Goal: Use online tool/utility: Utilize a website feature to perform a specific function

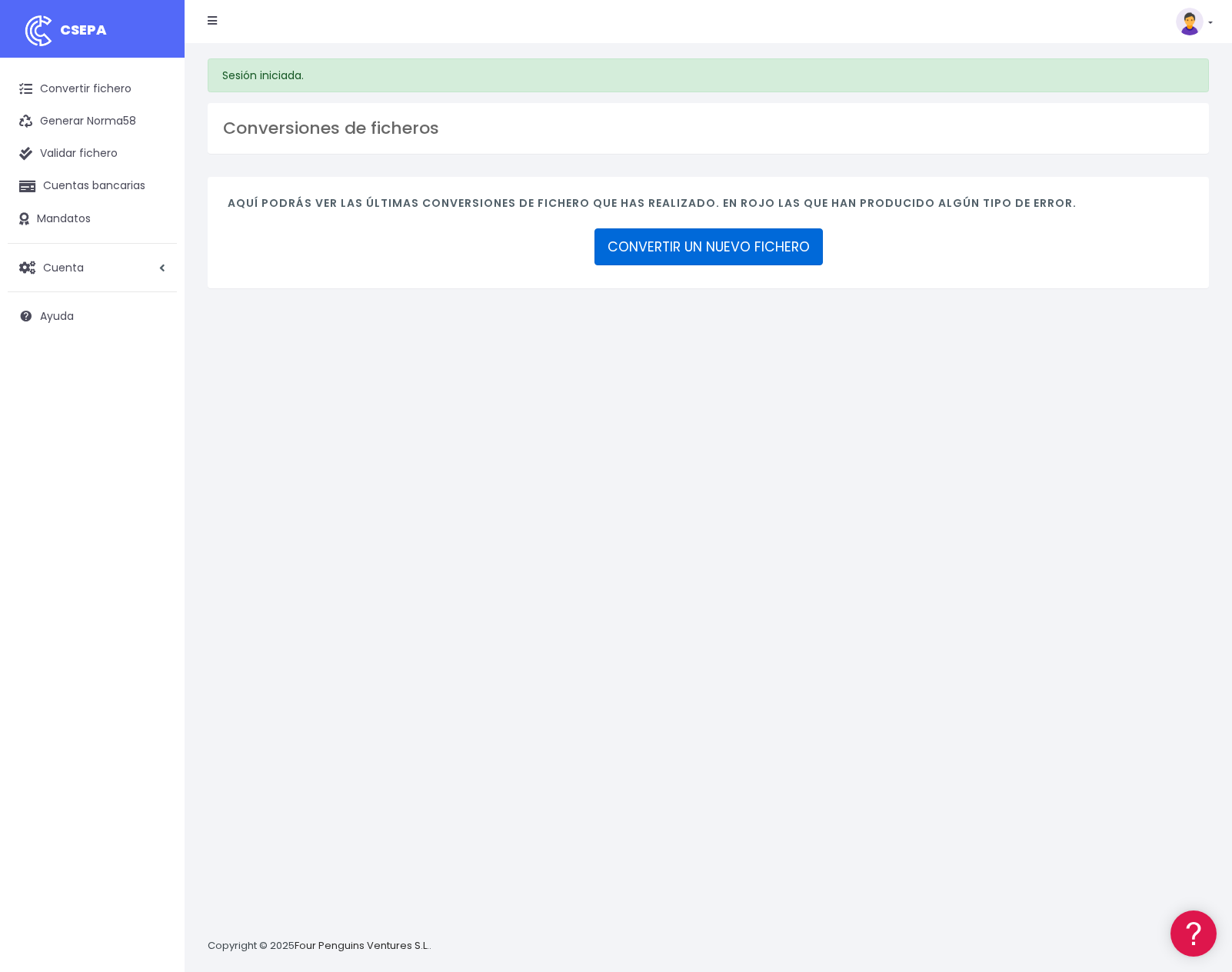
click at [684, 243] on link "CONVERTIR UN NUEVO FICHERO" at bounding box center [709, 247] width 229 height 37
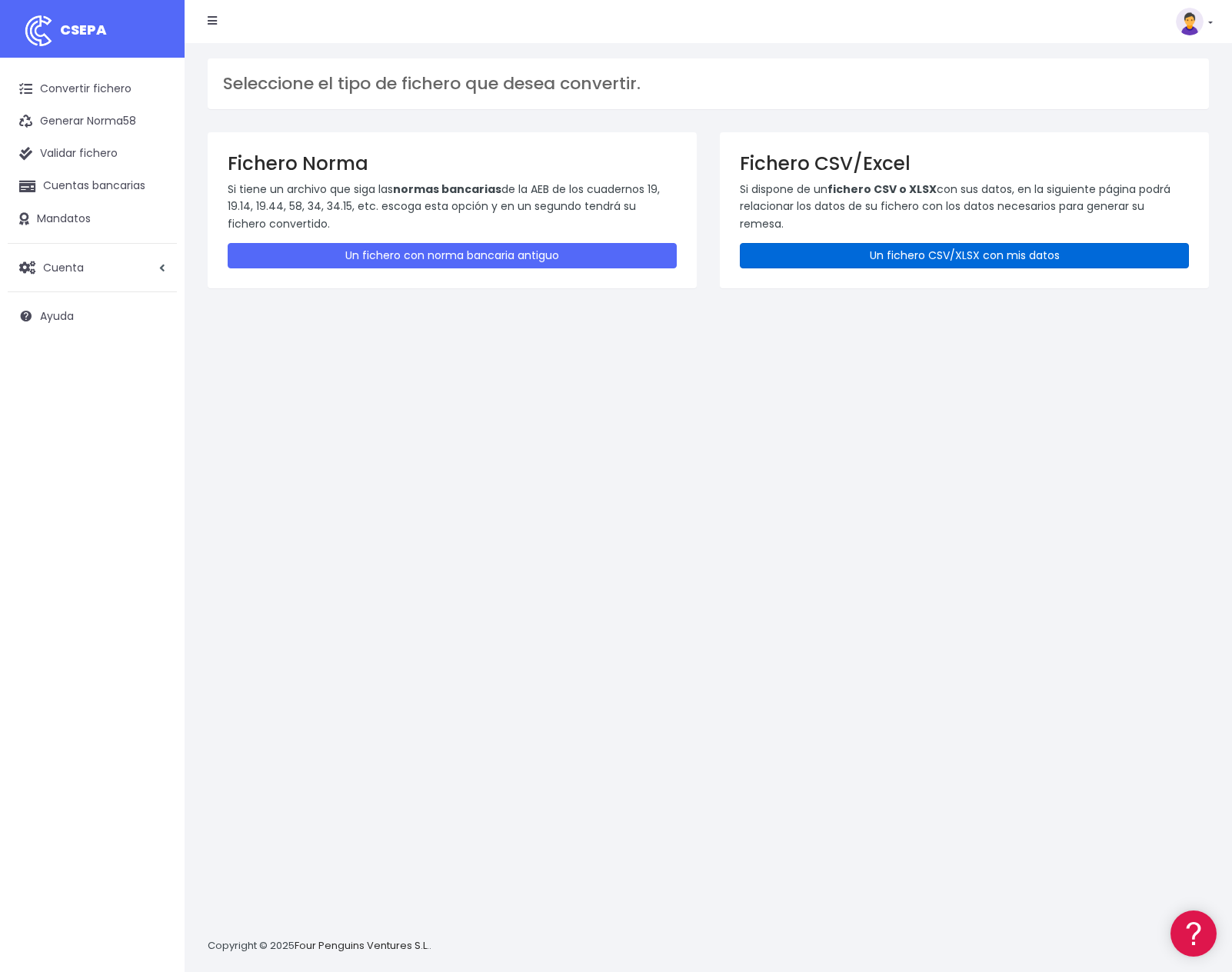
click at [940, 258] on link "Un fichero CSV/XLSX con mis datos" at bounding box center [964, 256] width 449 height 26
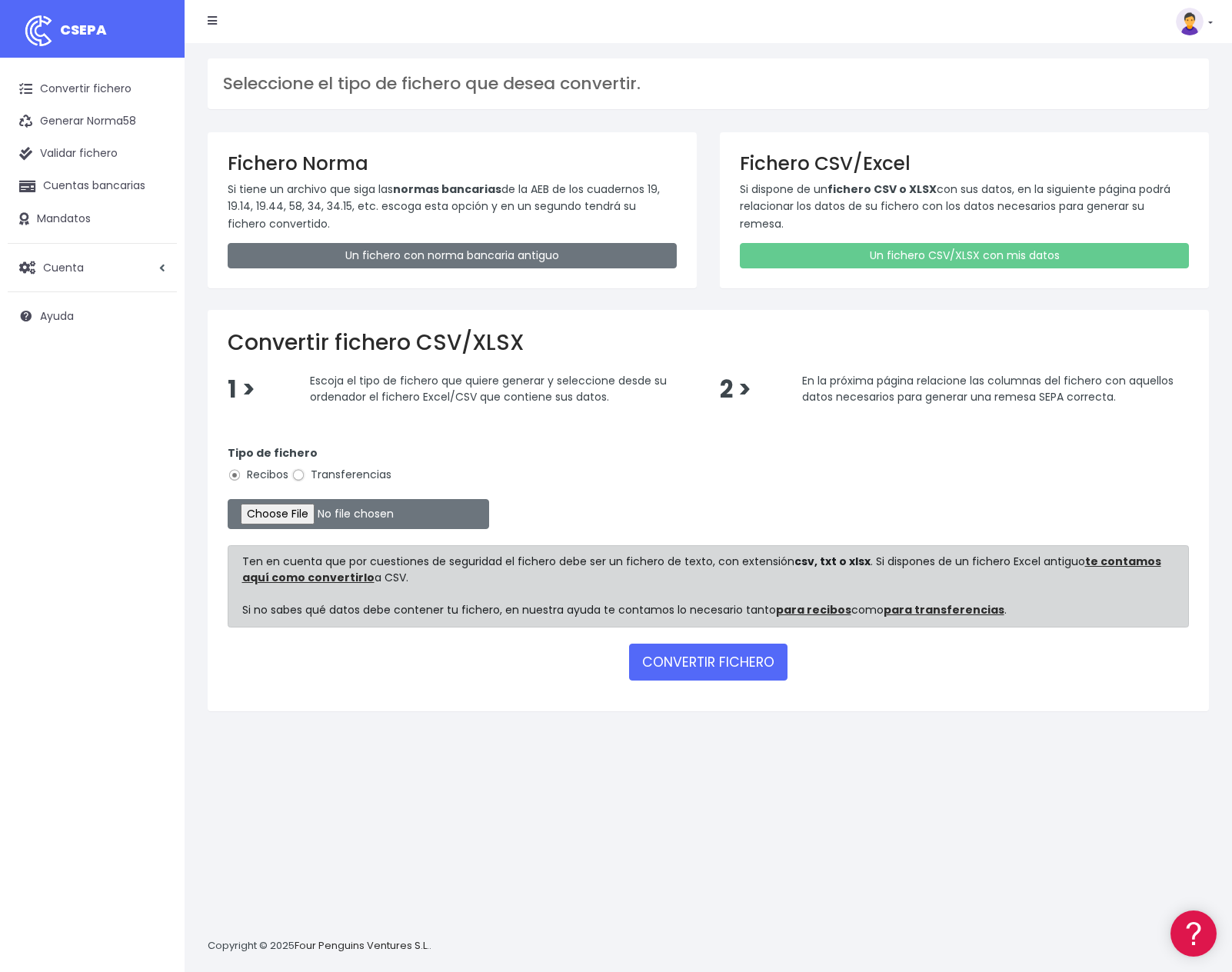
click at [299, 476] on input "Transferencias" at bounding box center [298, 475] width 14 height 14
radio input "true"
click at [276, 512] on input "file" at bounding box center [358, 515] width 261 height 30
type input "C:\fakepath\PAGO D1V SEPTIEMBRE REMESA CSV.csv"
click at [700, 658] on button "CONVERTIR FICHERO" at bounding box center [708, 662] width 158 height 37
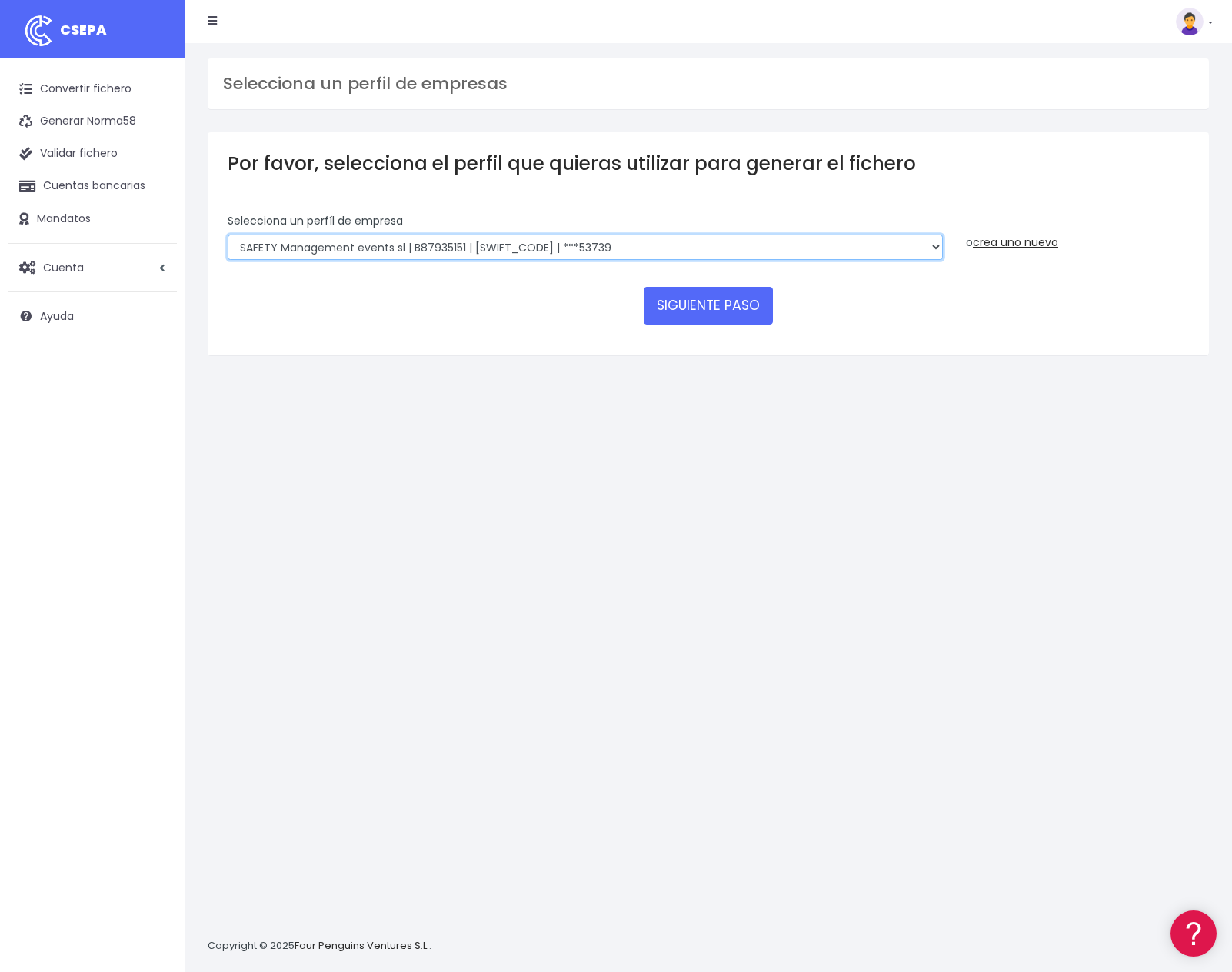
select select "2415"
click option "deunouve servicios creativos SL | B87626834 | BSCHESMMXXX | ***84344" at bounding box center [0, 0] width 0 height 0
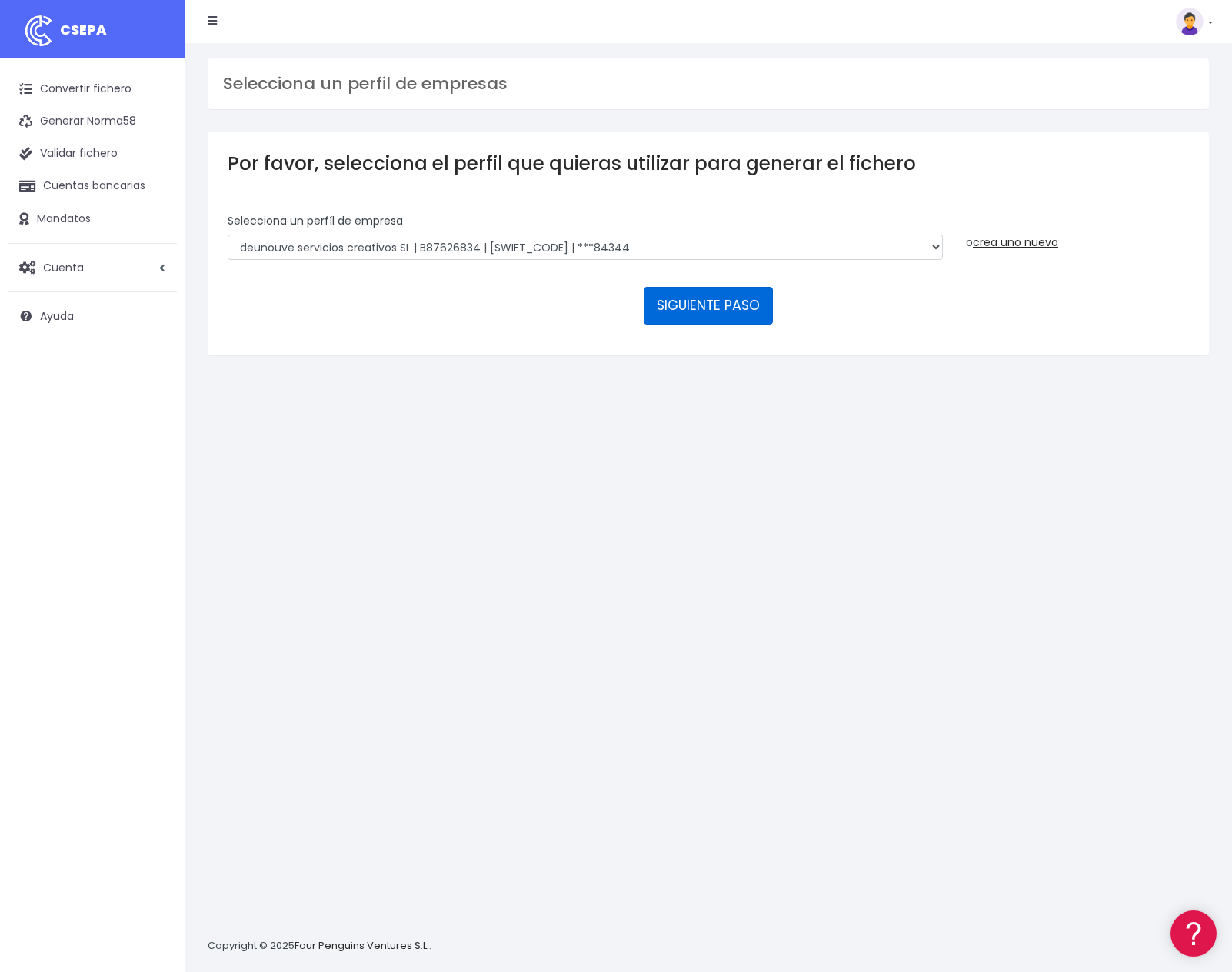
click at [722, 287] on button "SIGUIENTE PASO" at bounding box center [708, 305] width 129 height 37
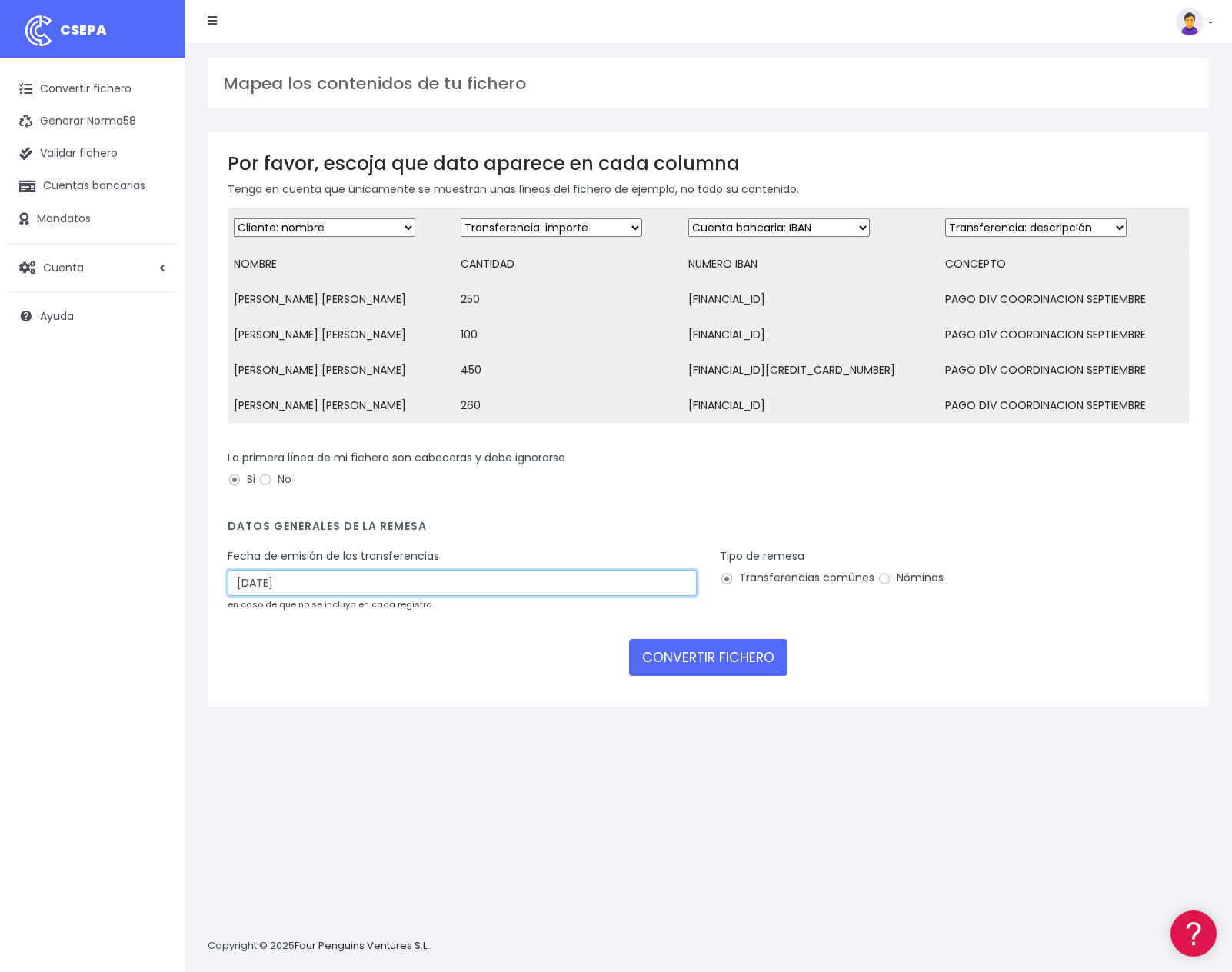
click at [399, 584] on input "08/10/2025" at bounding box center [462, 583] width 469 height 26
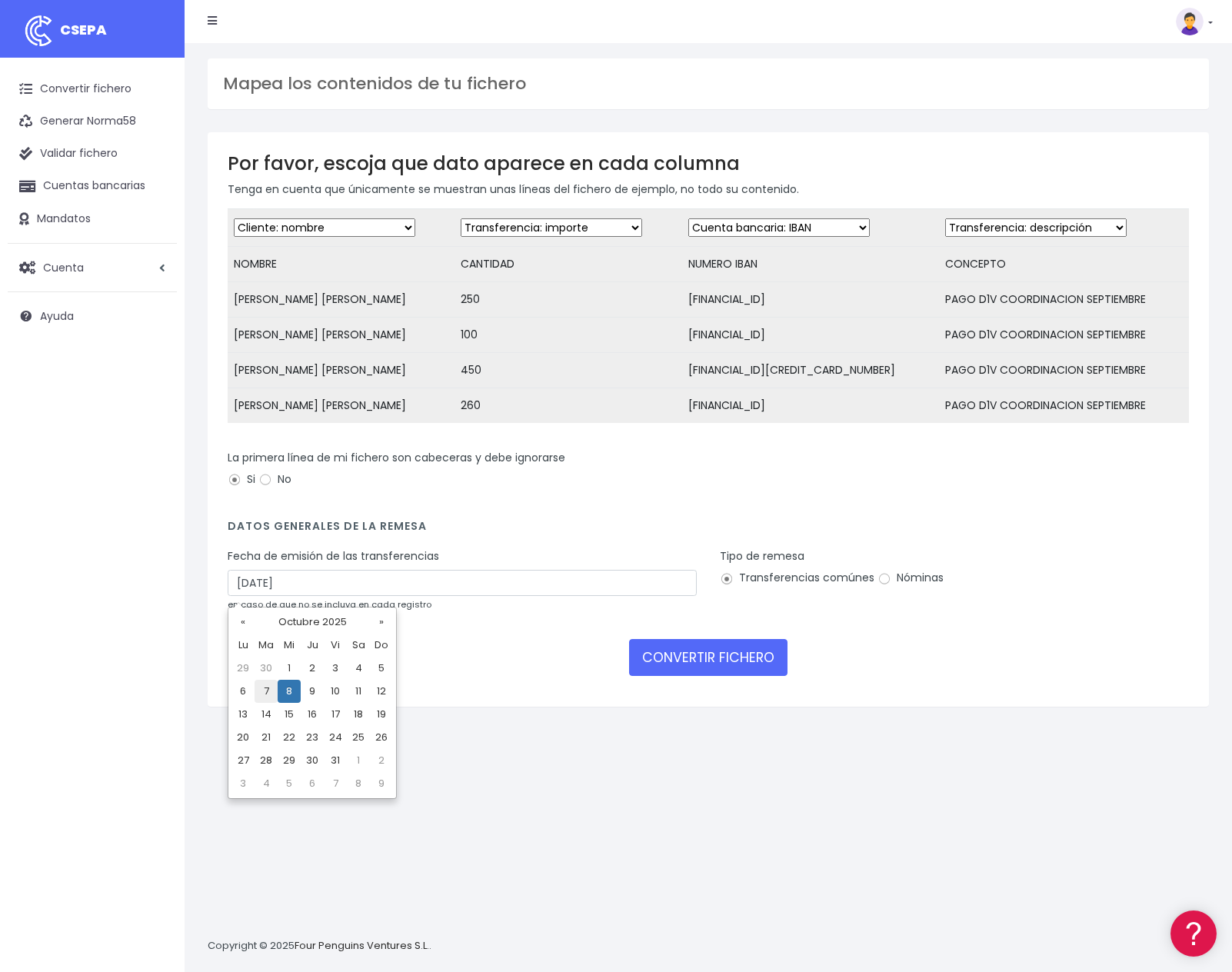
click at [261, 690] on td "7" at bounding box center [266, 691] width 23 height 23
type input "07/10/2025"
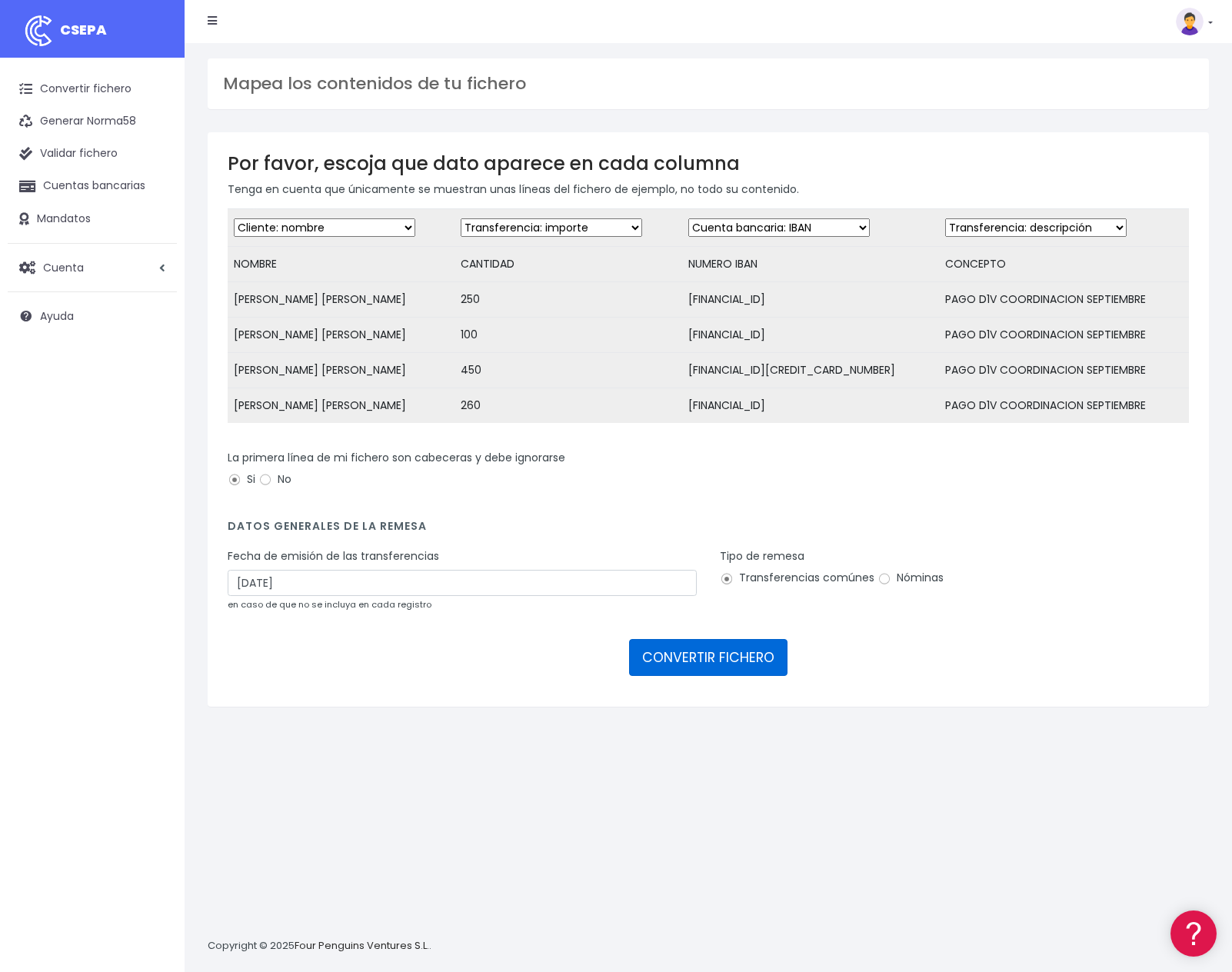
click at [713, 661] on button "CONVERTIR FICHERO" at bounding box center [708, 658] width 158 height 37
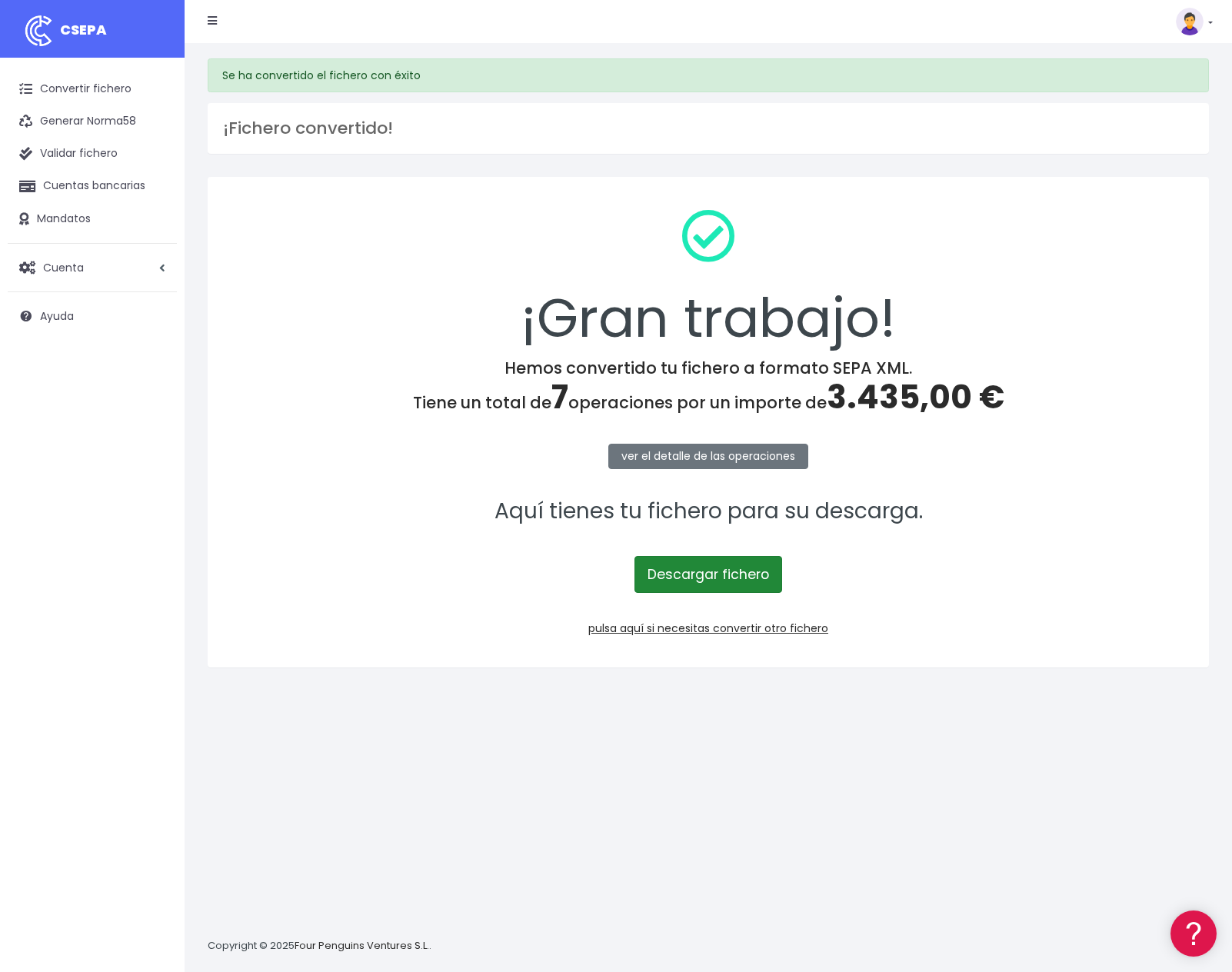
click at [712, 568] on link "Descargar fichero" at bounding box center [708, 575] width 148 height 37
